Goal: Task Accomplishment & Management: Use online tool/utility

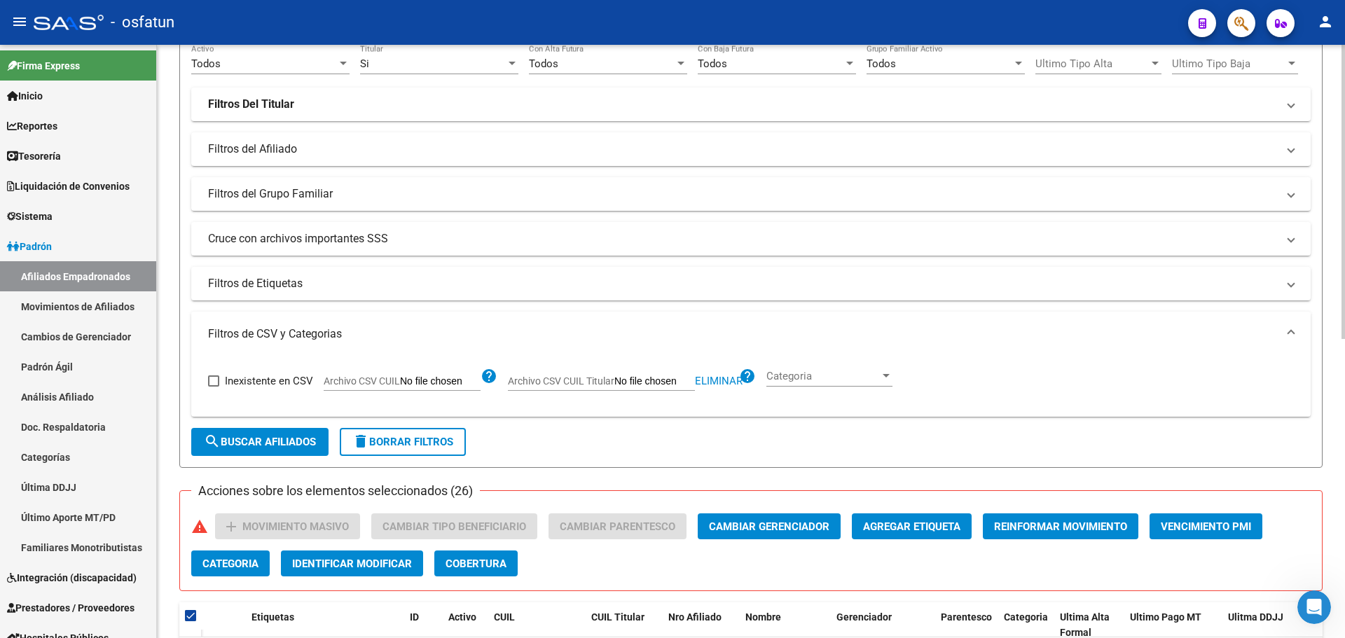
scroll to position [210, 0]
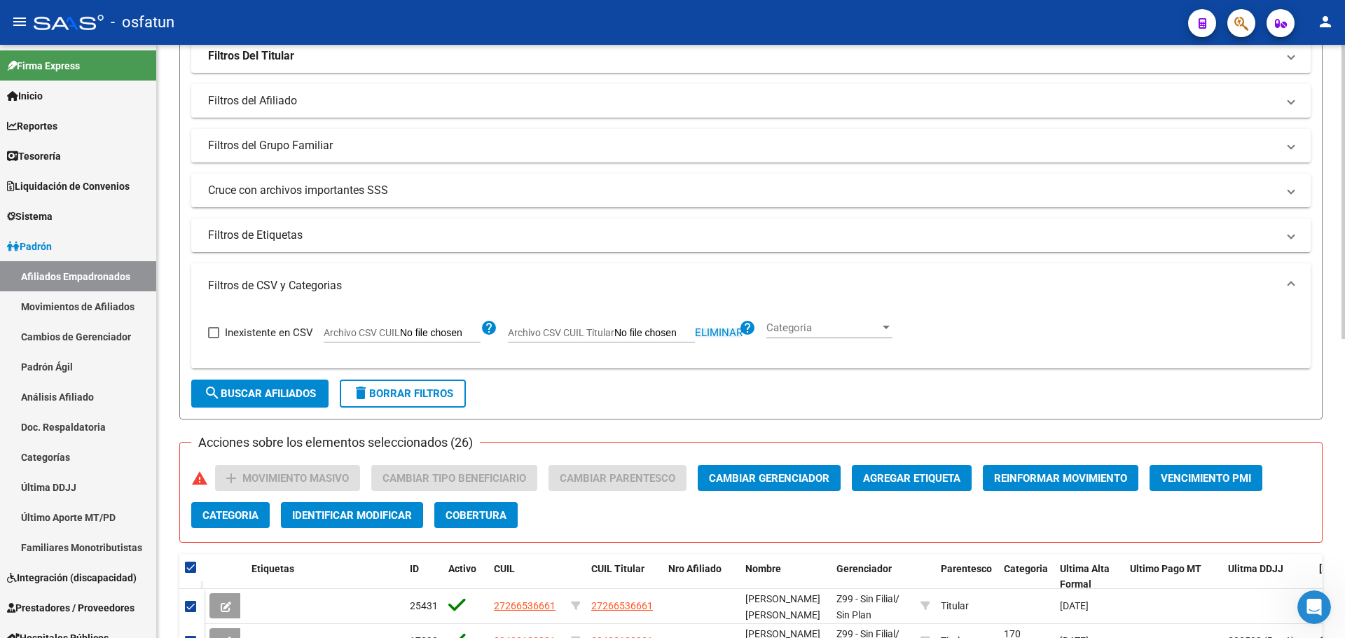
drag, startPoint x: 715, startPoint y: 335, endPoint x: 727, endPoint y: 329, distance: 13.5
click at [717, 333] on span "Eliminar" at bounding box center [719, 332] width 48 height 13
click at [644, 337] on input "Archivo CSV CUIL Titular" at bounding box center [654, 333] width 81 height 13
type input "C:\fakepath\Filtro.csv"
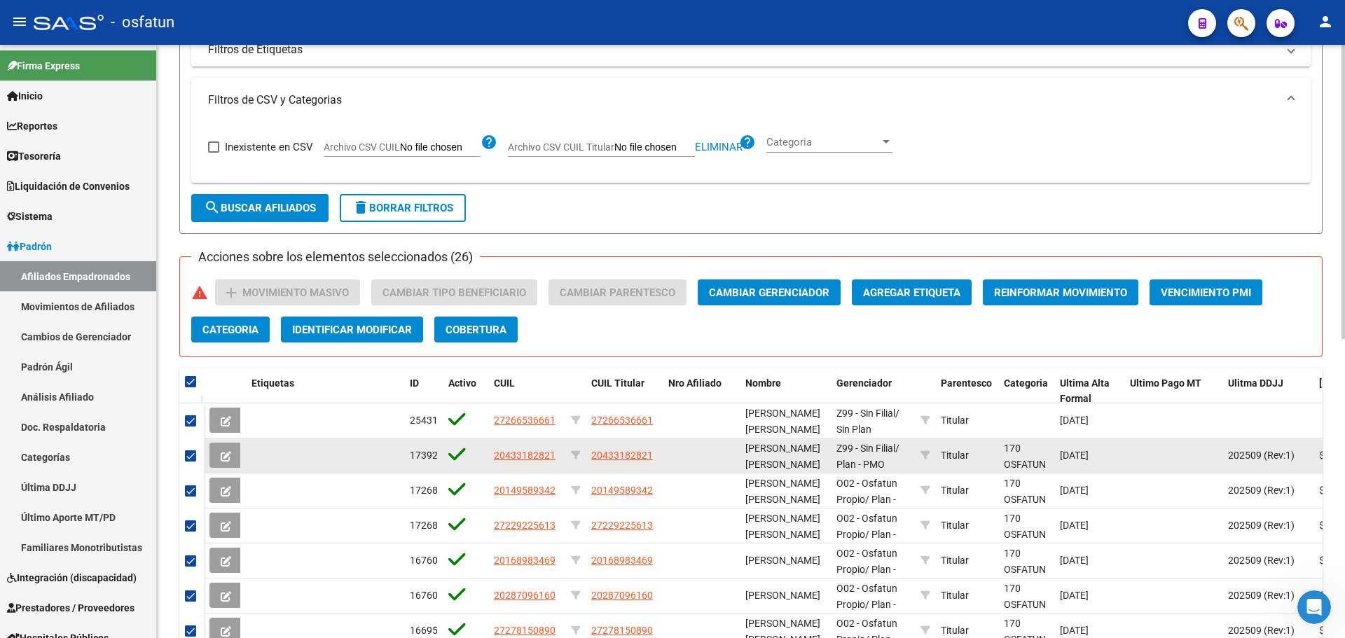
scroll to position [350, 0]
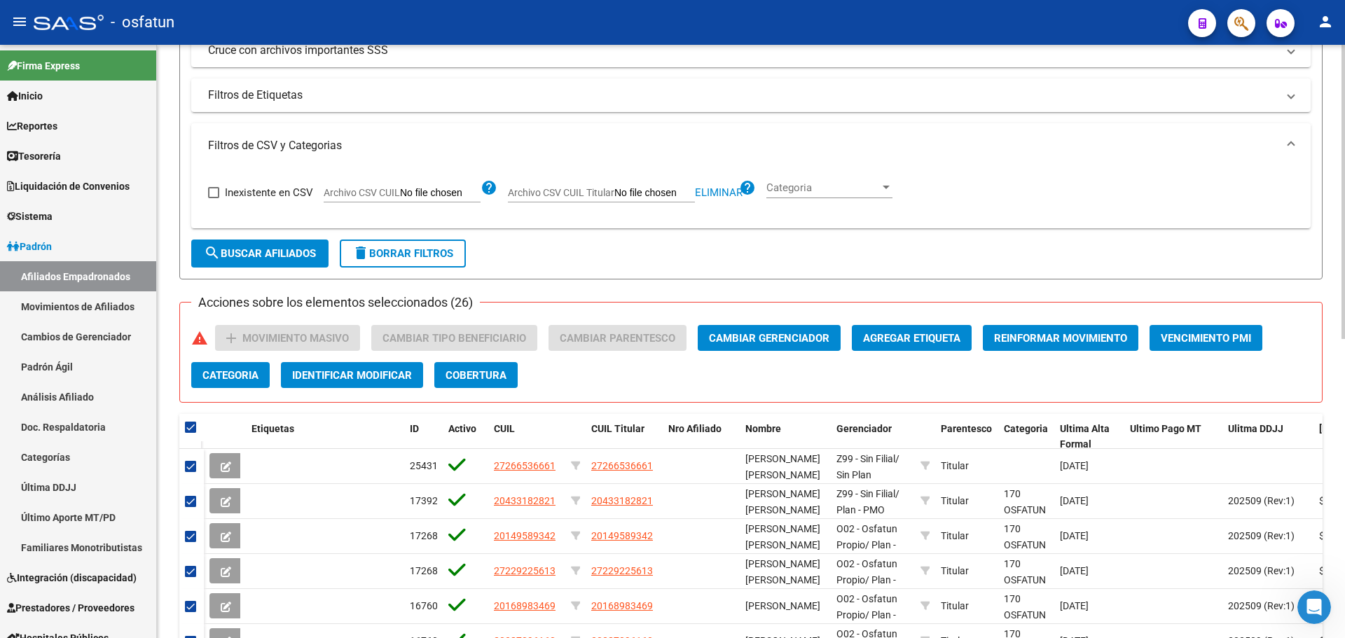
click at [259, 259] on span "search Buscar Afiliados" at bounding box center [260, 253] width 112 height 13
checkbox input "false"
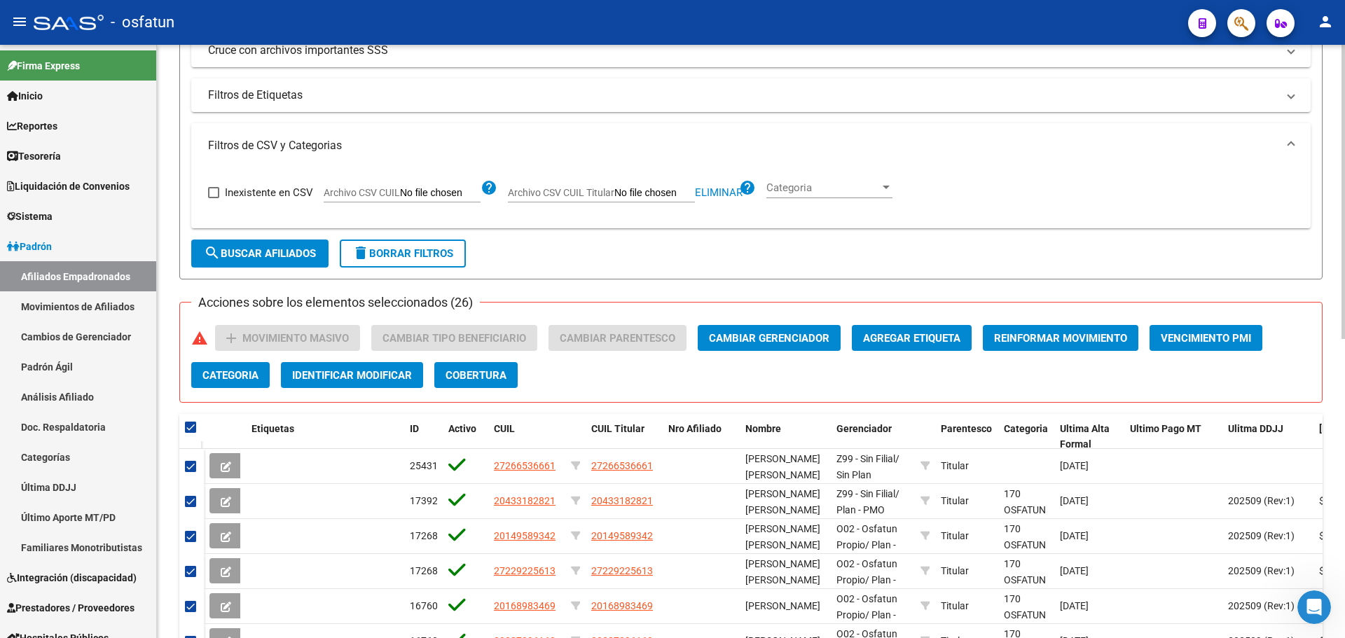
checkbox input "false"
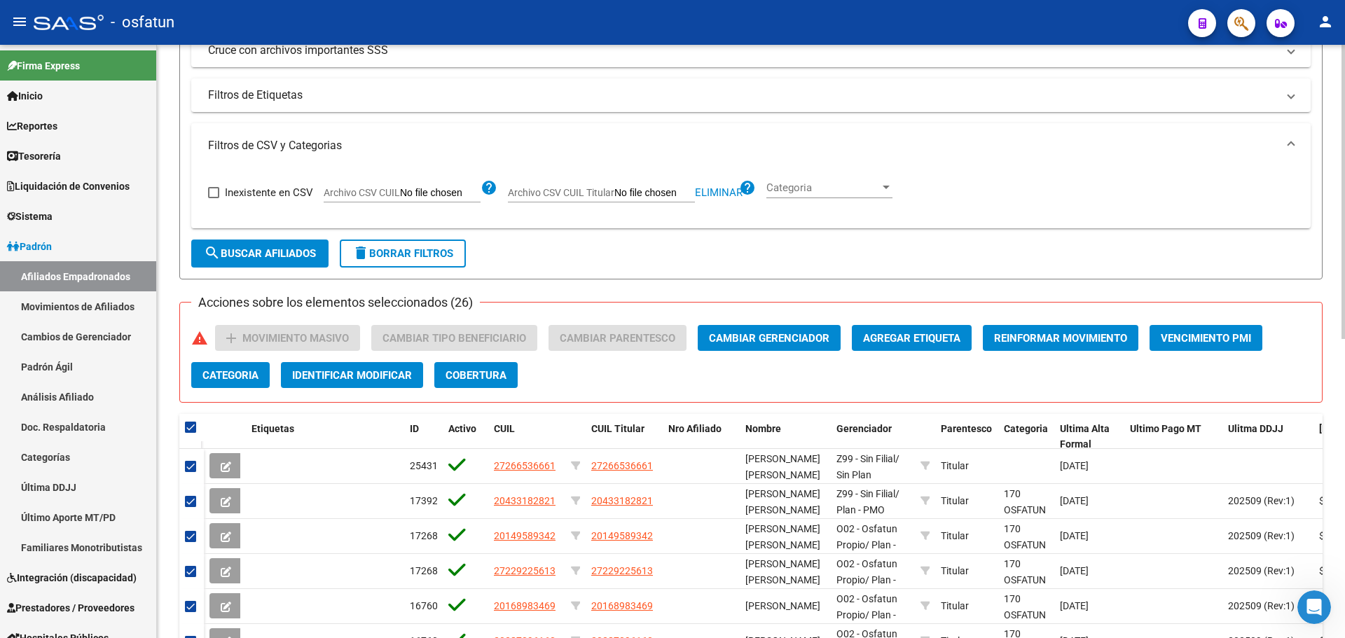
checkbox input "false"
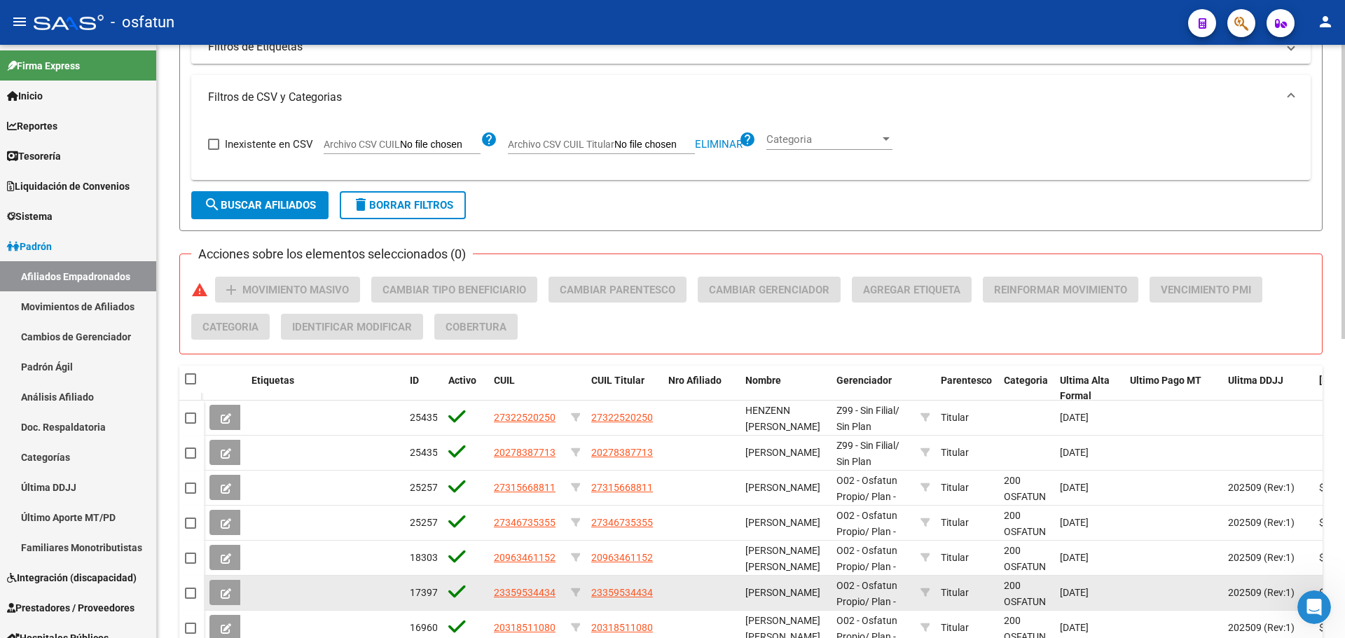
scroll to position [603, 0]
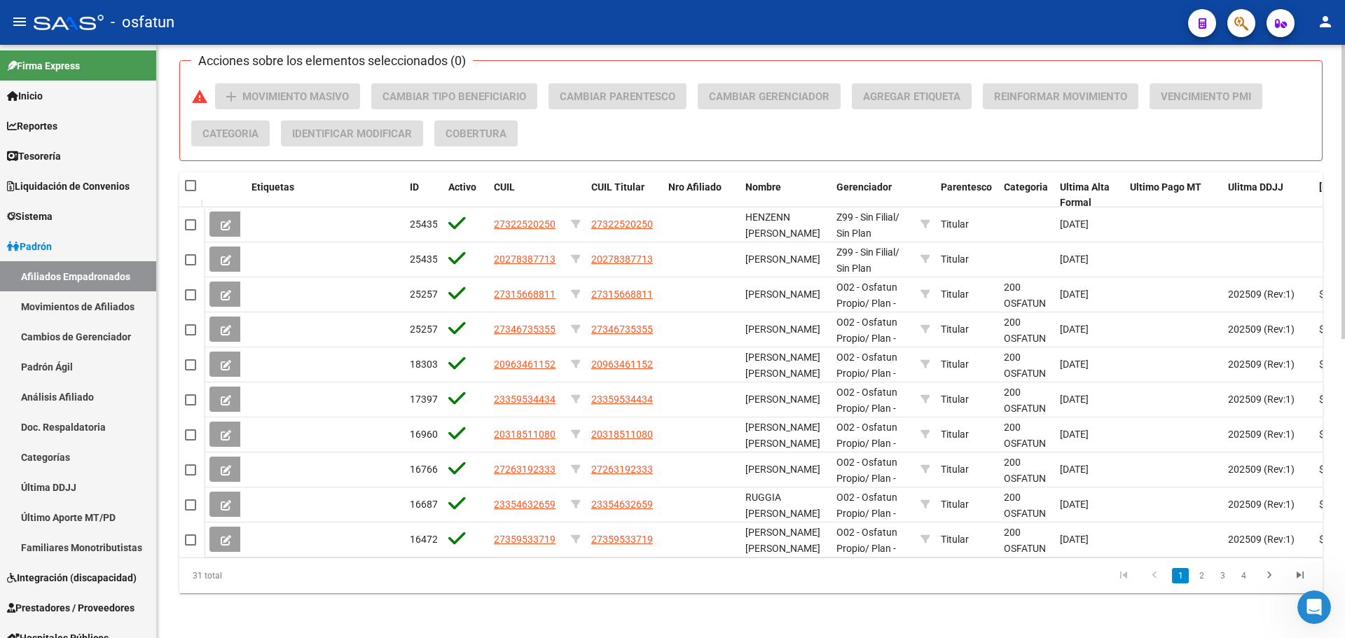
click at [190, 180] on span at bounding box center [190, 185] width 11 height 11
click at [190, 191] on input "checkbox" at bounding box center [190, 191] width 1 height 1
checkbox input "true"
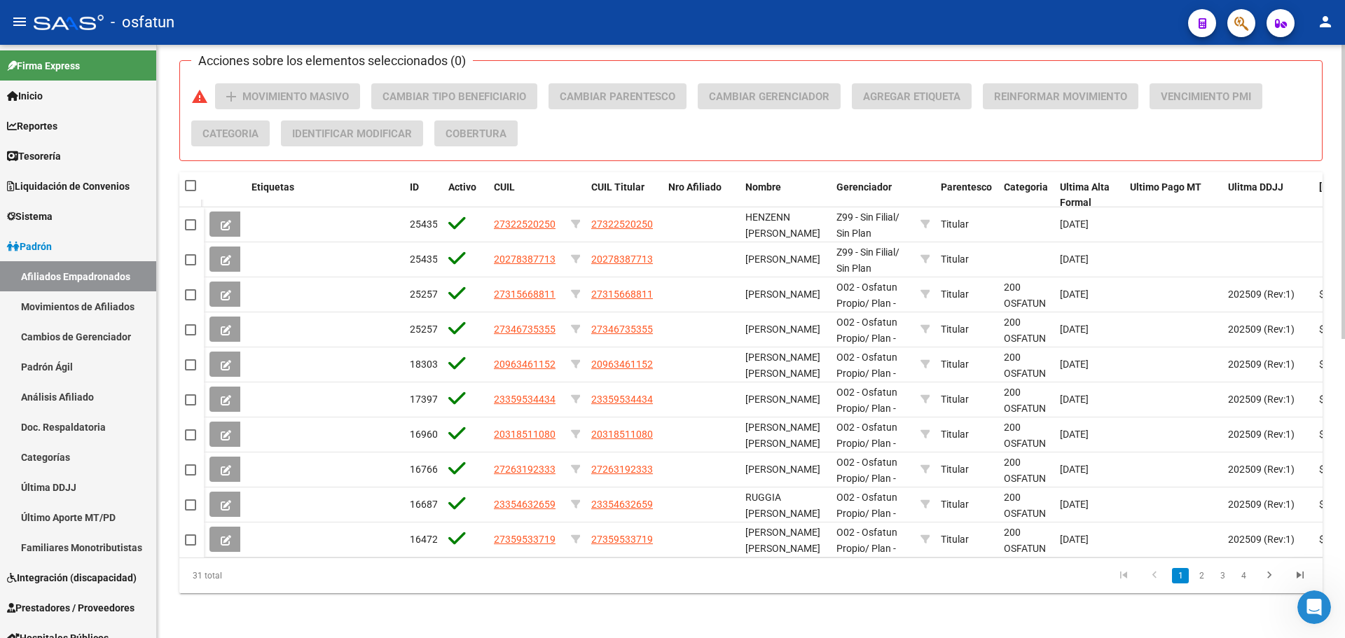
checkbox input "true"
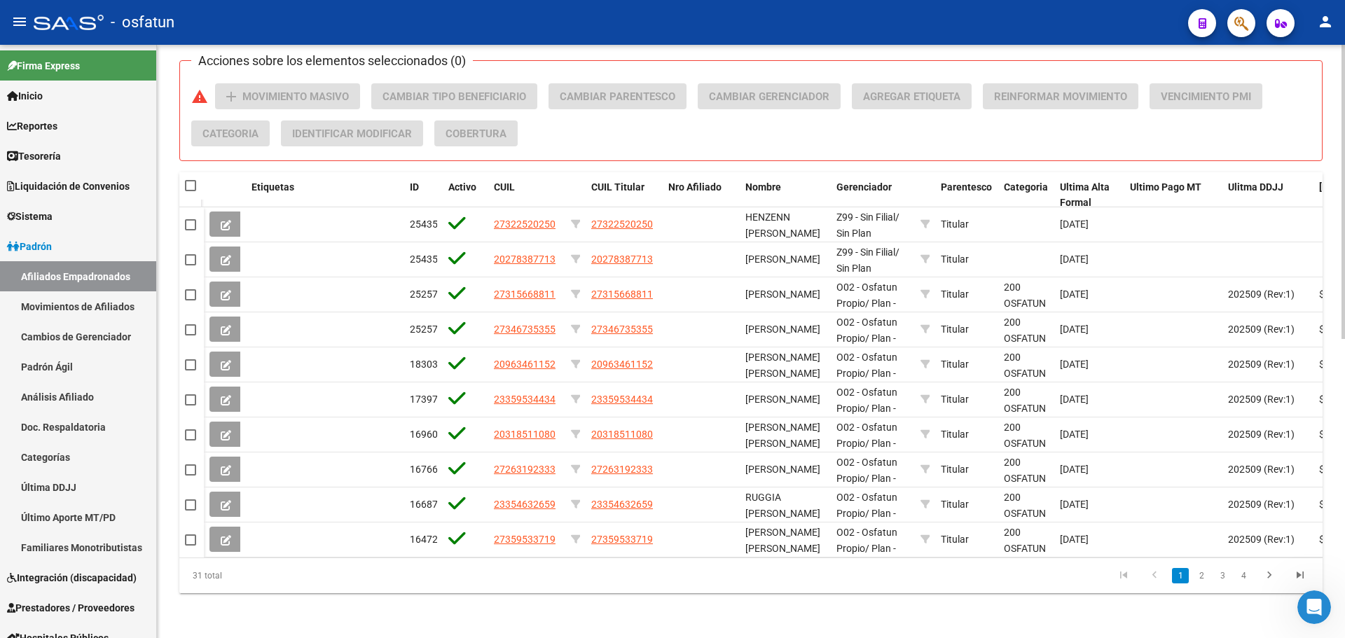
checkbox input "true"
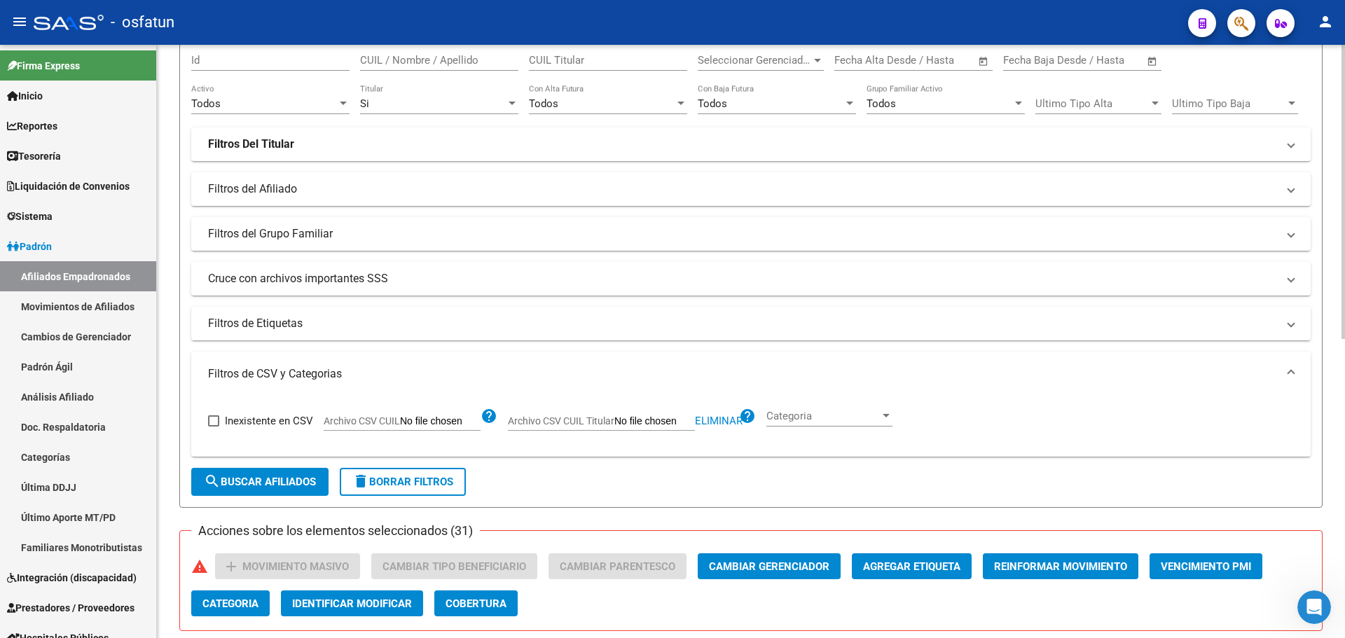
scroll to position [0, 0]
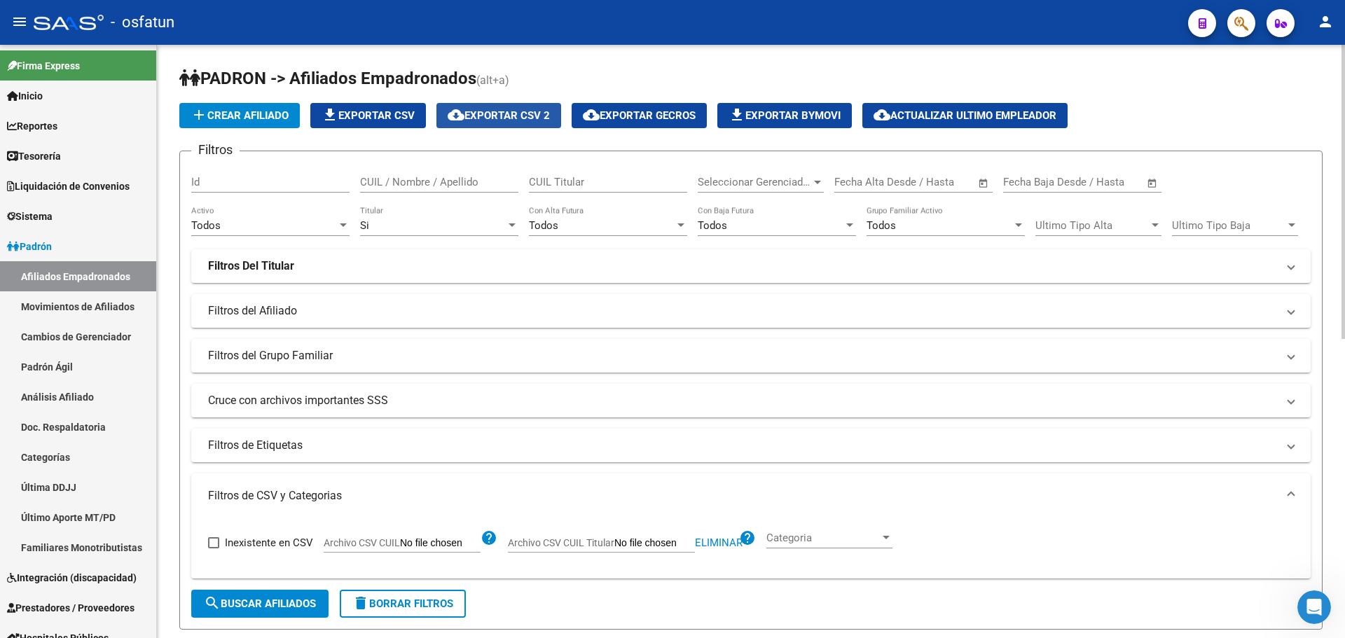
click at [506, 123] on button "cloud_download Exportar CSV 2" at bounding box center [498, 115] width 125 height 25
